Goal: Check status: Check status

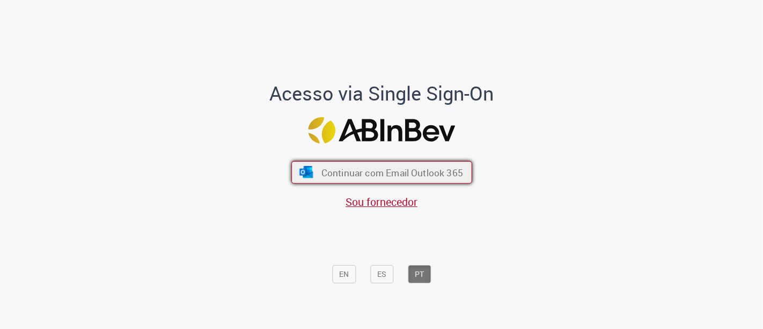
click at [411, 174] on span "Continuar com Email Outlook 365" at bounding box center [392, 172] width 142 height 12
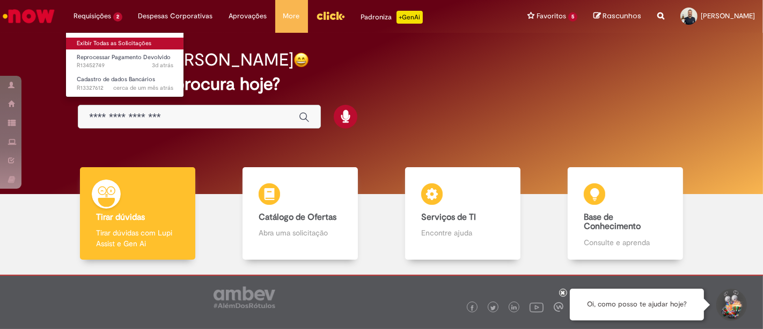
click at [111, 38] on link "Exibir Todas as Solicitações" at bounding box center [125, 44] width 118 height 12
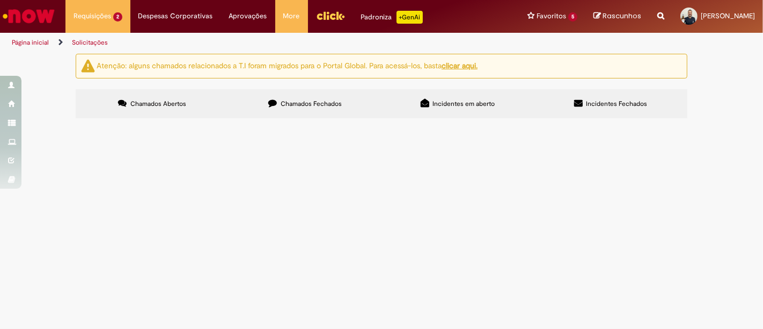
drag, startPoint x: 244, startPoint y: 183, endPoint x: 238, endPoint y: 183, distance: 5.9
click at [0, 0] on td "Reprocessar Pagamento Devolvido" at bounding box center [0, 0] width 0 height 0
click at [0, 0] on span "Reprocessar Pagamento Devolvido" at bounding box center [0, 0] width 0 height 0
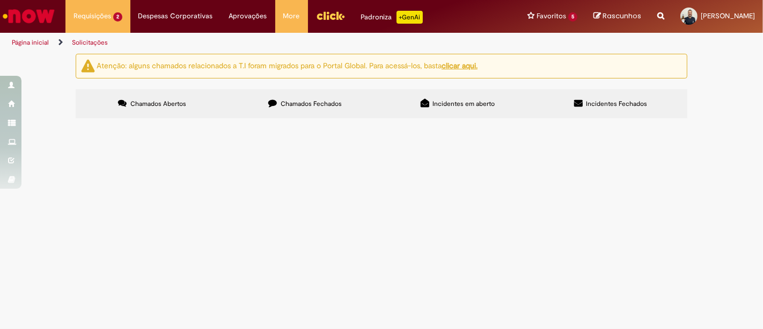
click at [0, 0] on span "Reprocessar Pagamento Devolvido" at bounding box center [0, 0] width 0 height 0
